Goal: Navigation & Orientation: Find specific page/section

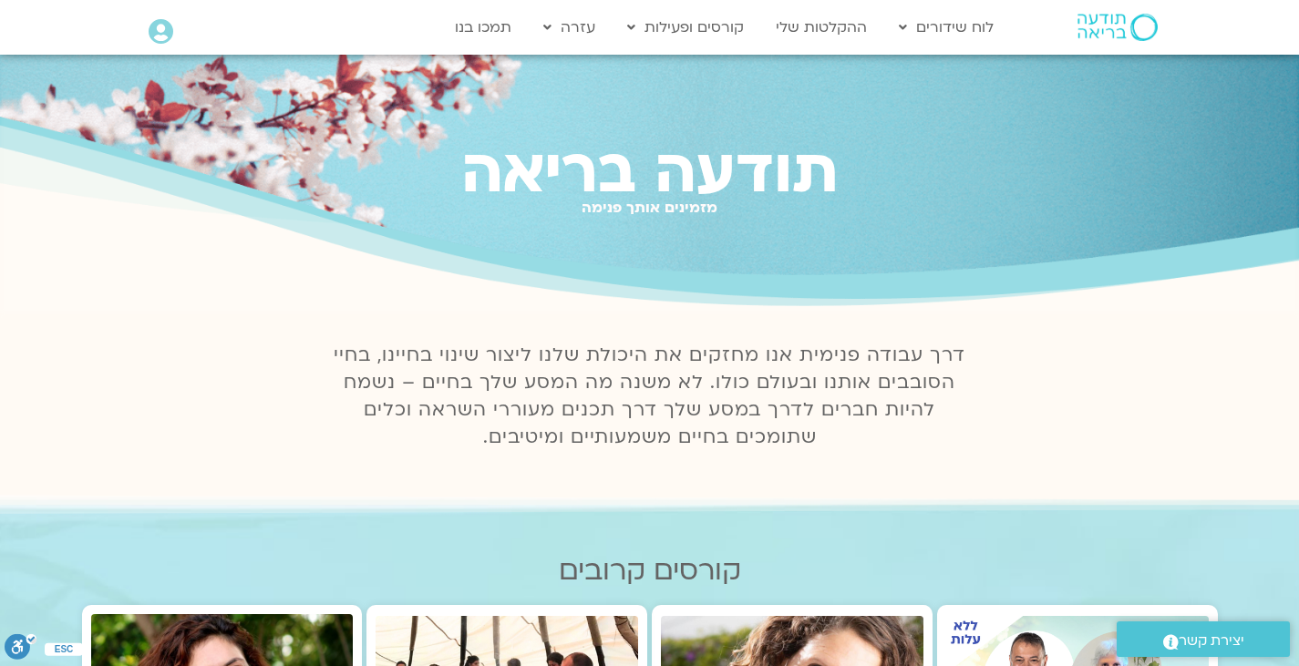
click at [969, 67] on link "לוח שידורים יומי" at bounding box center [990, 66] width 201 height 42
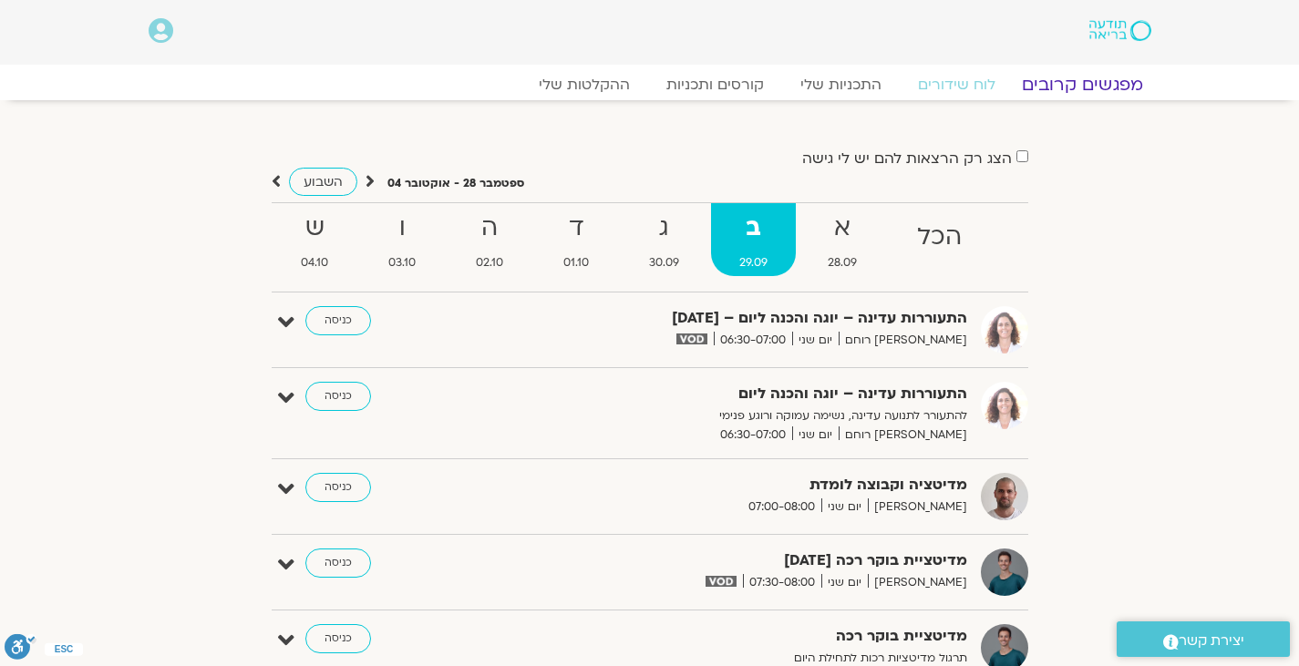
click at [1059, 79] on link "מפגשים קרובים" at bounding box center [1081, 85] width 165 height 22
click at [1058, 84] on link "מפגשים קרובים" at bounding box center [1081, 85] width 165 height 22
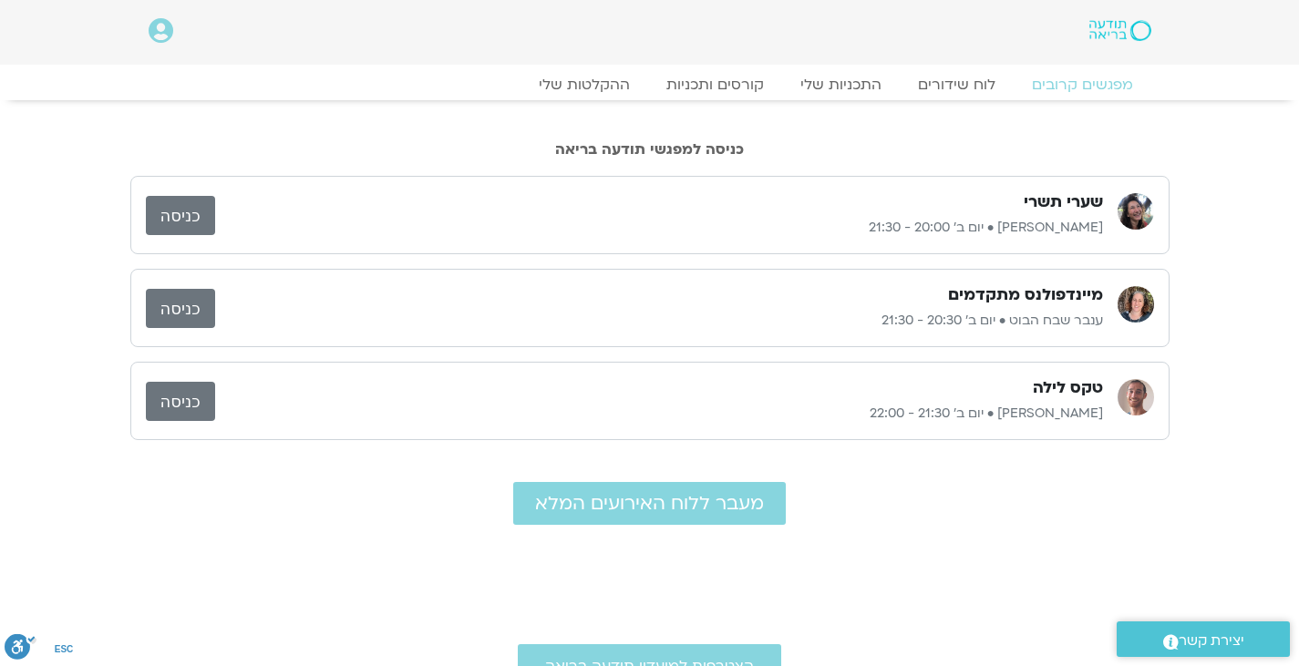
click at [185, 209] on link "כניסה" at bounding box center [180, 215] width 69 height 39
